Goal: Communication & Community: Ask a question

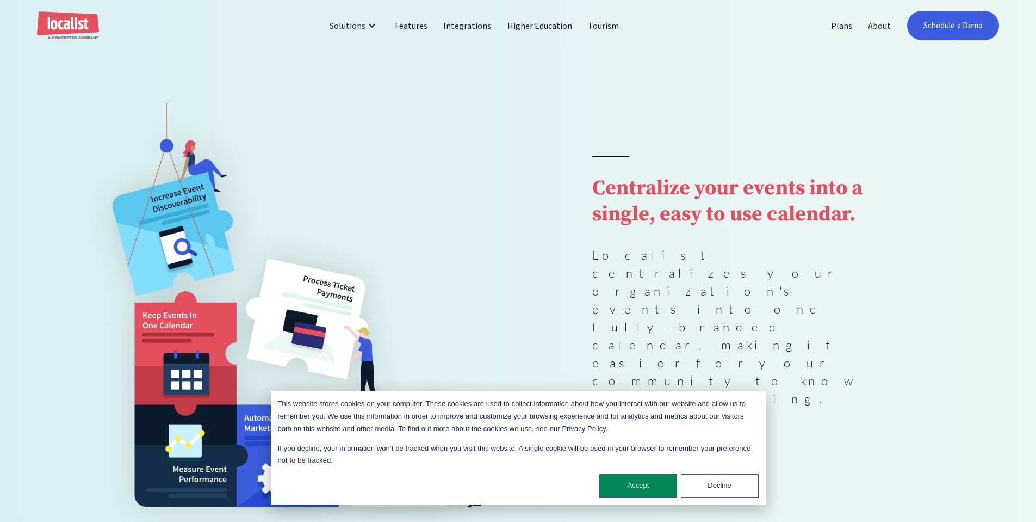
scroll to position [54, 0]
click at [739, 484] on button "Decline" at bounding box center [720, 485] width 78 height 23
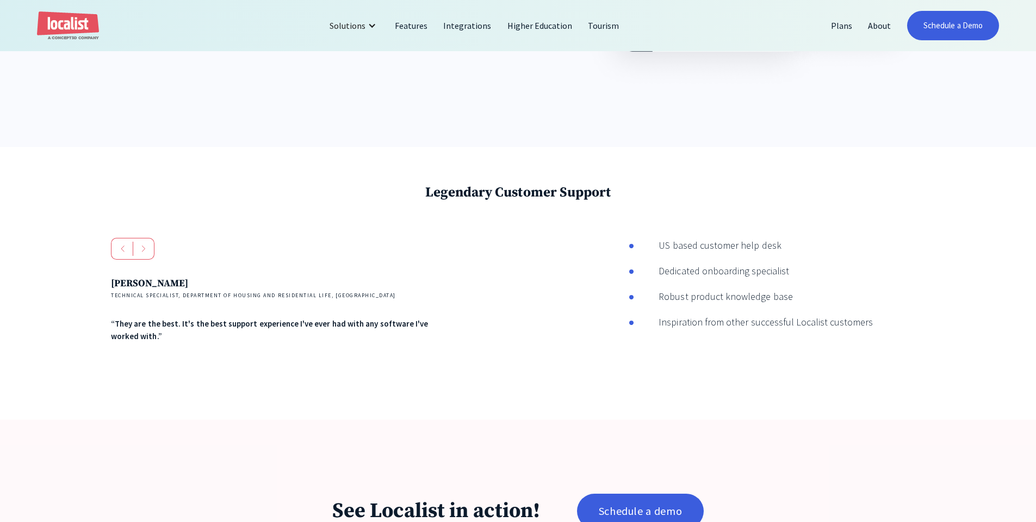
scroll to position [2182, 0]
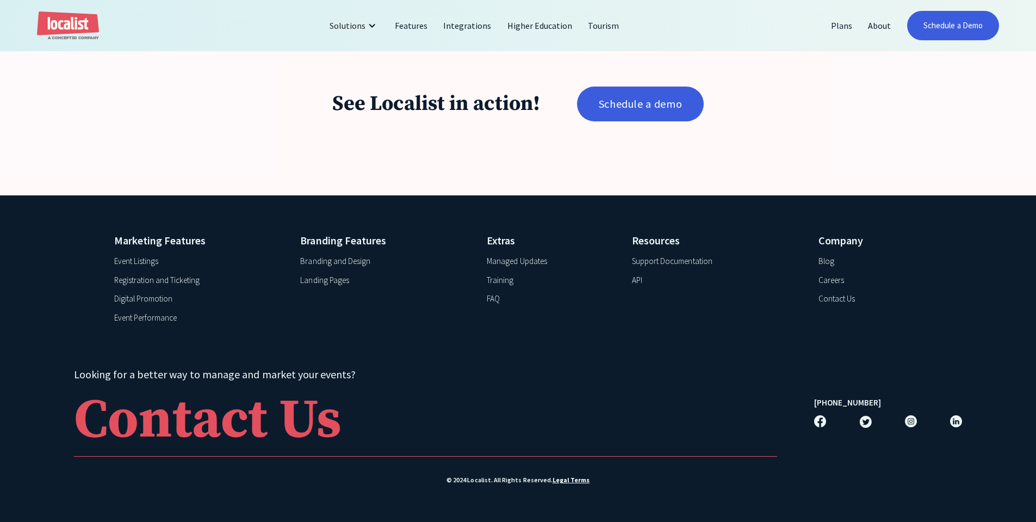
click at [150, 300] on div "Digital Promotion" at bounding box center [143, 299] width 59 height 13
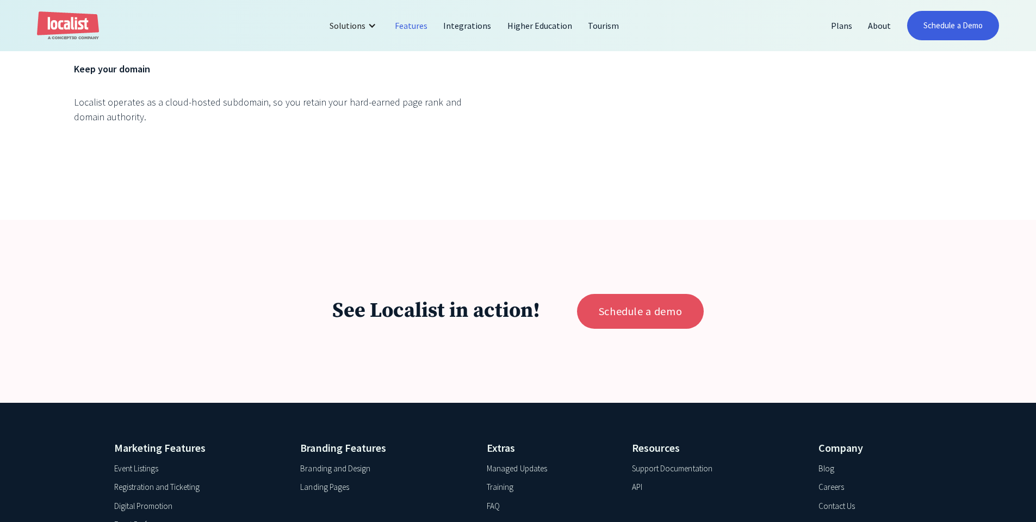
scroll to position [4920, 0]
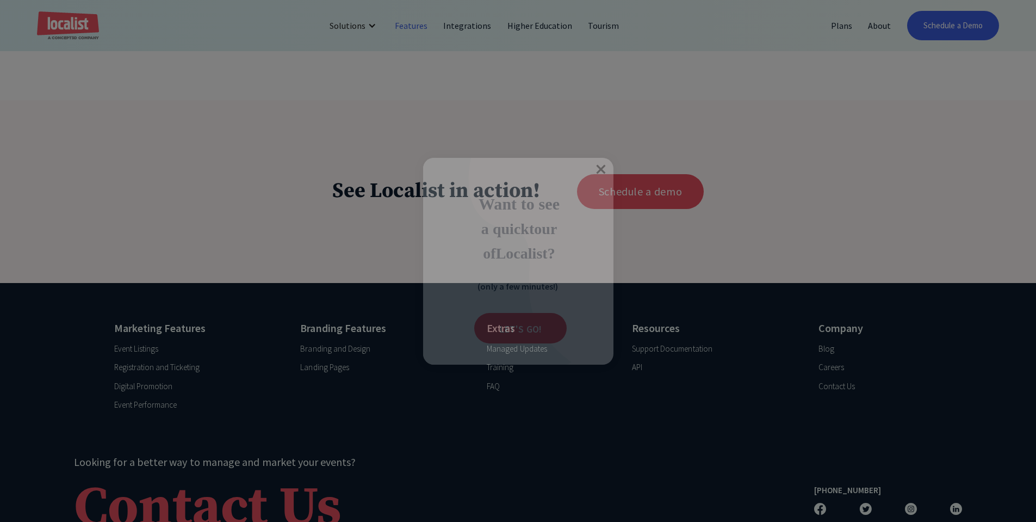
click at [841, 294] on div at bounding box center [518, 261] width 1036 height 522
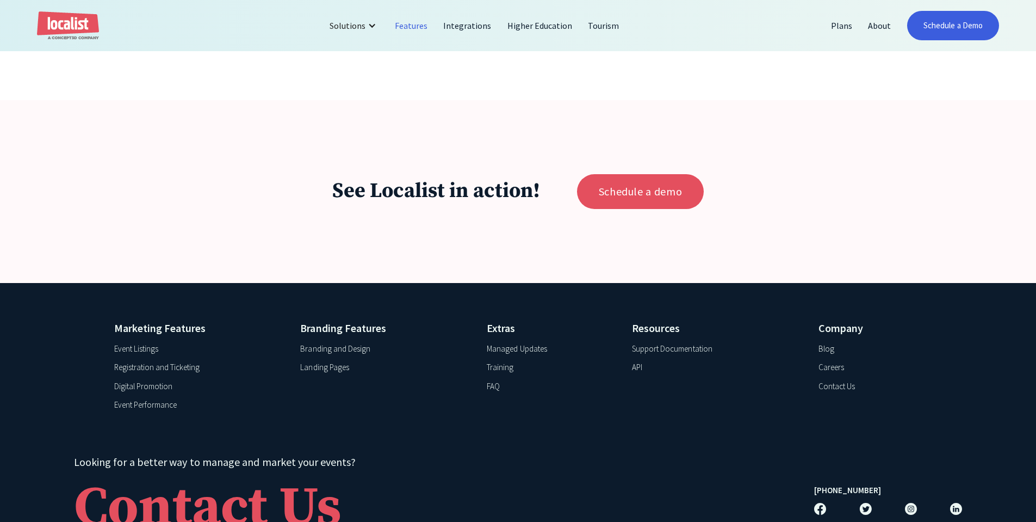
click at [855, 380] on div "Contact Us" at bounding box center [837, 386] width 36 height 13
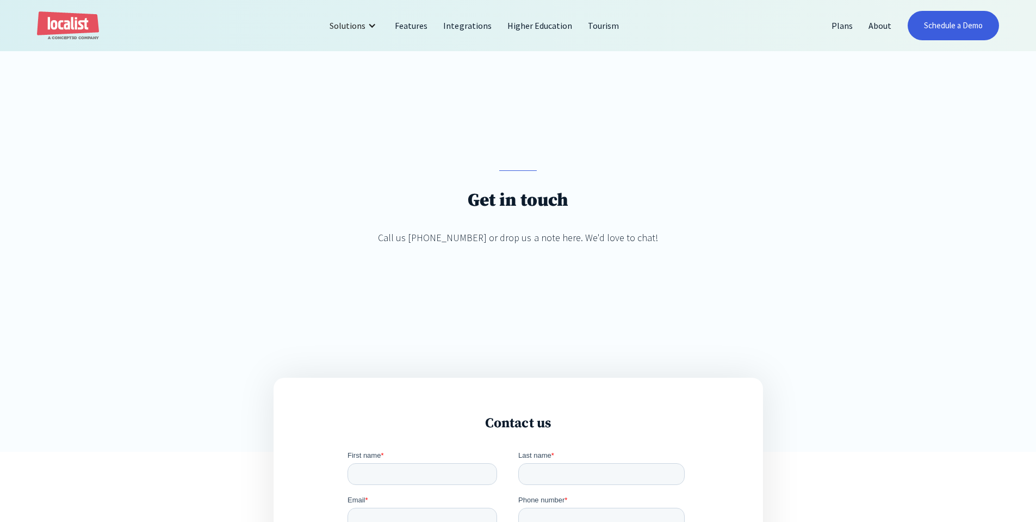
scroll to position [326, 0]
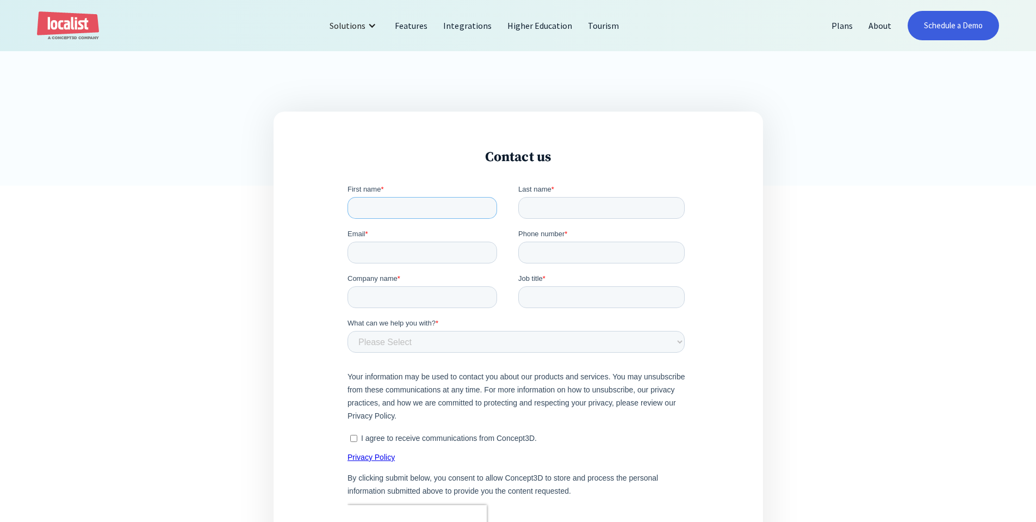
click at [384, 207] on input "First name *" at bounding box center [422, 208] width 150 height 22
type input "Chris"
click at [551, 202] on input "Last name *" at bounding box center [601, 208] width 166 height 22
type input "Gas"
click at [442, 243] on input "Email *" at bounding box center [422, 252] width 150 height 22
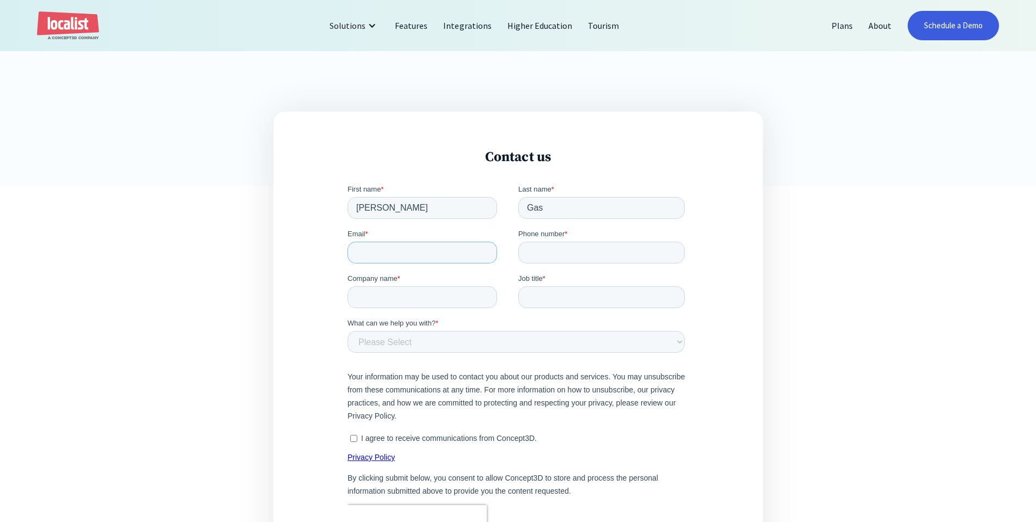
type input "cgas@obesityaction.org"
click at [537, 255] on input "Phone number *" at bounding box center [601, 252] width 166 height 22
type input "18138727835"
click at [400, 280] on label "Company name *" at bounding box center [432, 278] width 171 height 11
click at [400, 286] on input "Company name *" at bounding box center [422, 297] width 150 height 22
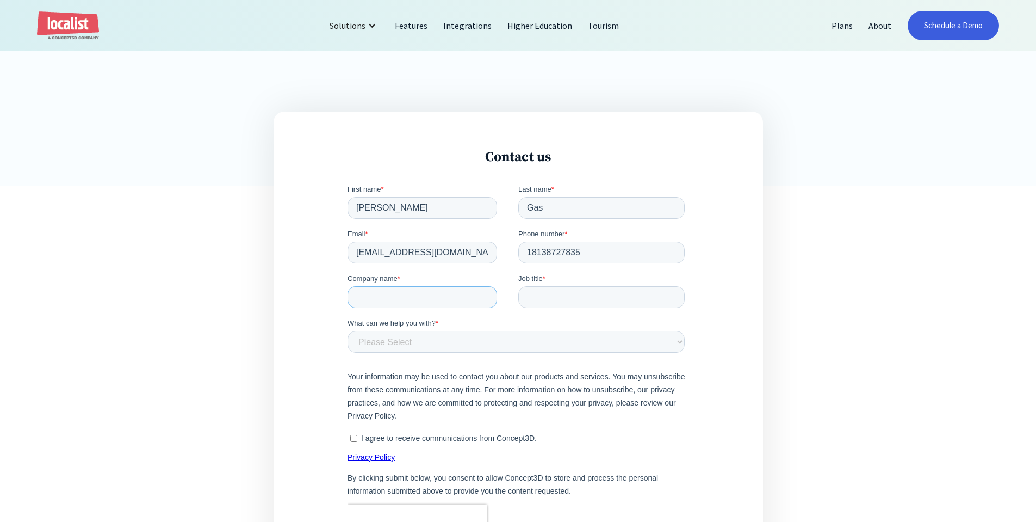
click at [402, 292] on input "Company name *" at bounding box center [422, 297] width 150 height 22
type input "OAC"
click at [549, 303] on input "Job title *" at bounding box center [601, 297] width 166 height 22
type input "Digital Media Manager"
click at [541, 338] on select "Please Select Product and Account Support Contact a Sales Team Member Partnersh…" at bounding box center [515, 342] width 337 height 22
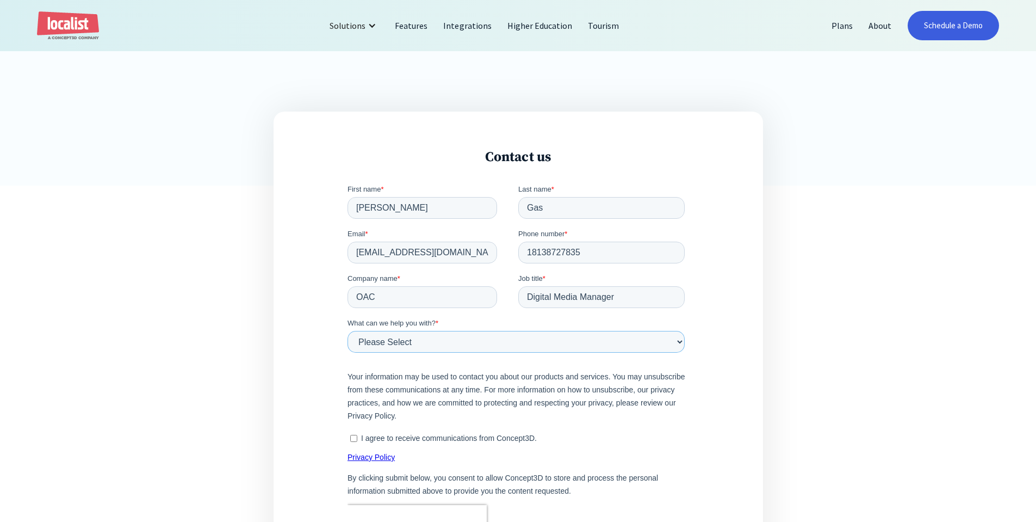
select select "Partner Inquiry"
click at [347, 331] on select "Please Select Product and Account Support Contact a Sales Team Member Partnersh…" at bounding box center [515, 342] width 337 height 22
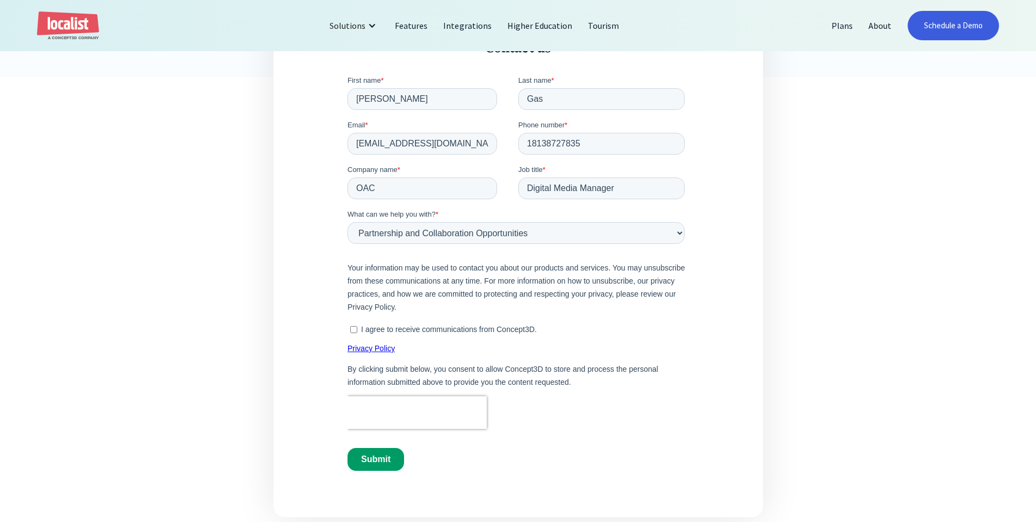
click at [350, 327] on input "I agree to receive communications from Concept3D." at bounding box center [353, 329] width 7 height 7
checkbox input "true"
click at [387, 466] on input "Submit" at bounding box center [375, 459] width 57 height 23
